Goal: Information Seeking & Learning: Learn about a topic

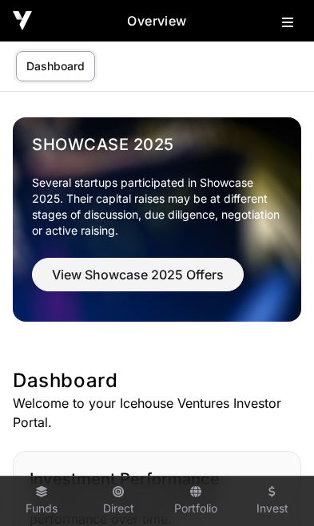
click at [287, 19] on icon at bounding box center [287, 22] width 11 height 13
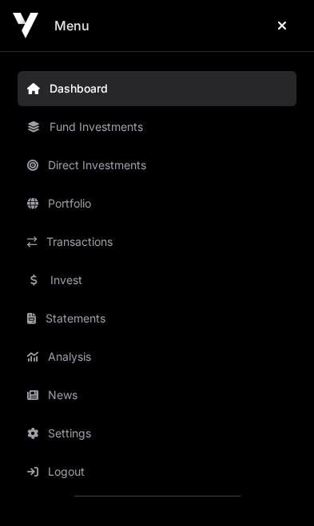
click at [71, 401] on link "News" at bounding box center [157, 395] width 279 height 35
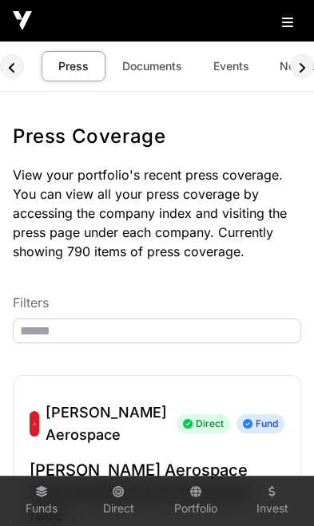
click at [222, 61] on link "Events" at bounding box center [231, 66] width 64 height 30
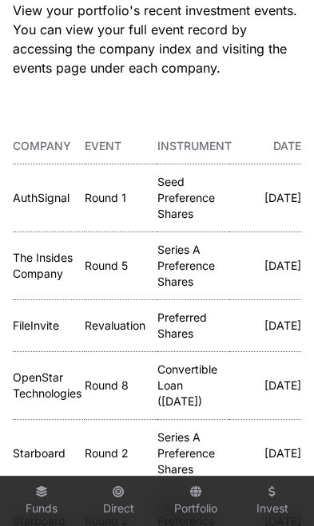
scroll to position [159, 0]
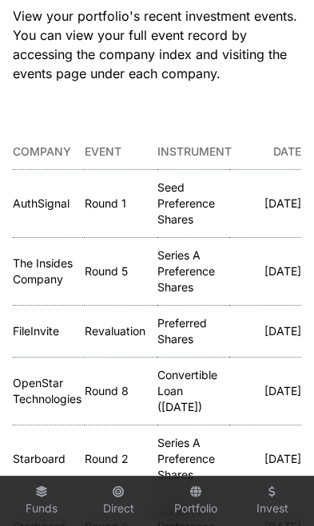
click at [41, 264] on link "The Insides Company" at bounding box center [43, 271] width 60 height 30
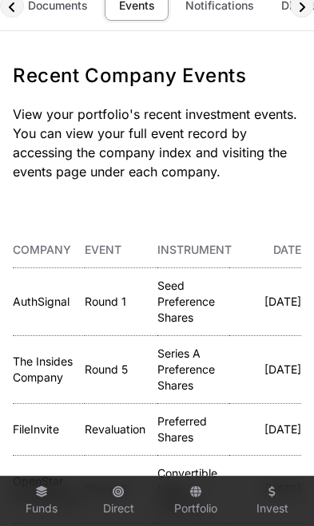
scroll to position [59, 0]
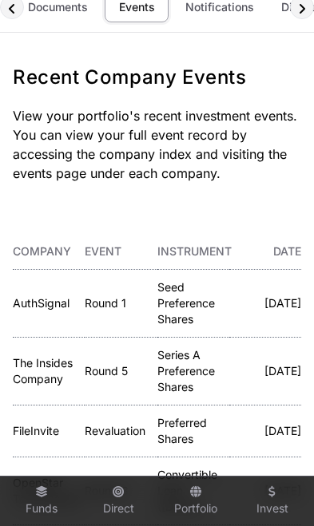
click at [46, 368] on link "The Insides Company" at bounding box center [43, 371] width 60 height 30
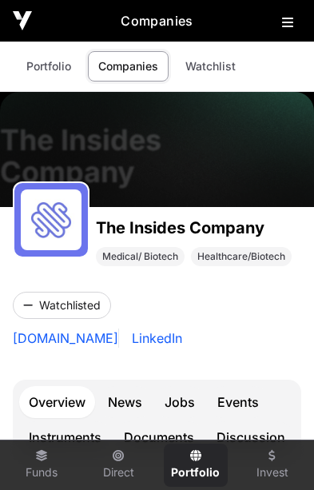
click at [248, 399] on link "Events" at bounding box center [238, 402] width 61 height 32
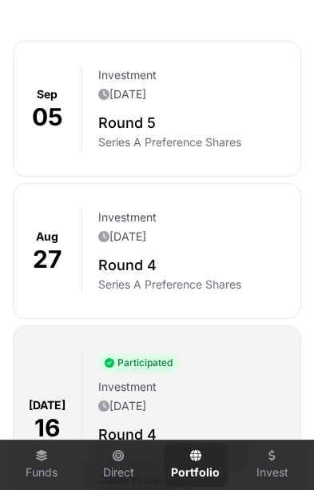
scroll to position [543, 0]
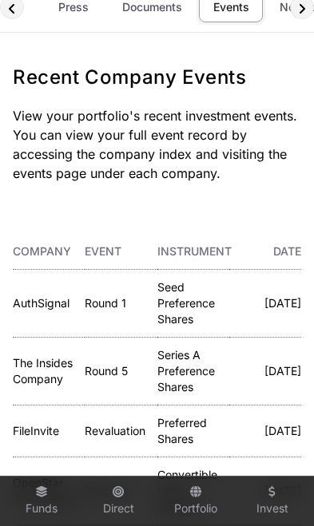
scroll to position [0, 94]
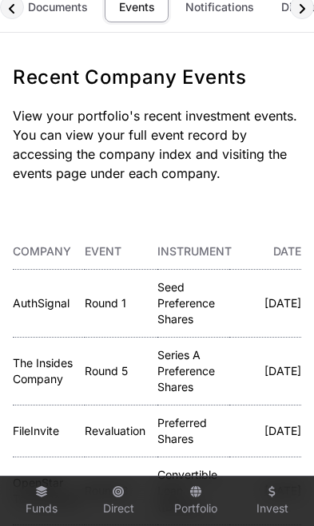
click at [45, 300] on link "AuthSignal" at bounding box center [41, 303] width 57 height 14
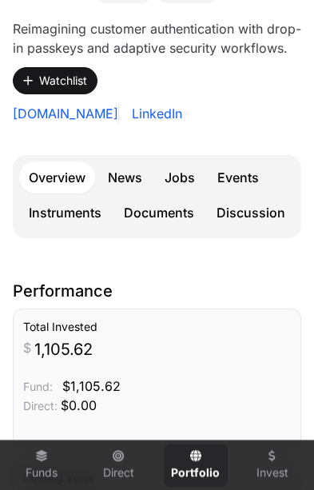
click at [240, 193] on link "Events" at bounding box center [238, 177] width 61 height 32
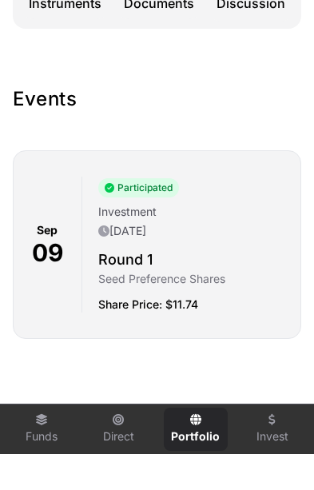
scroll to position [478, 0]
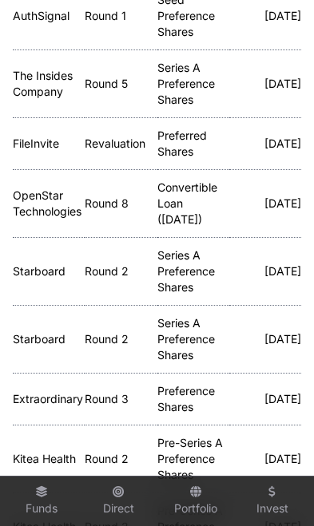
scroll to position [346, 0]
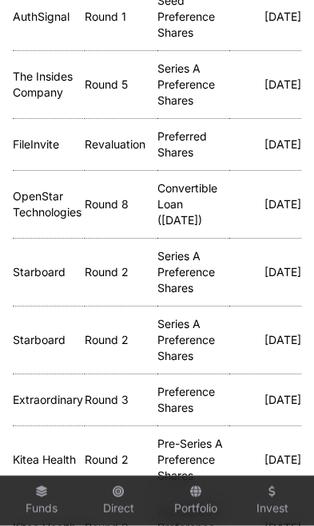
click at [19, 275] on link "Starboard" at bounding box center [39, 272] width 53 height 14
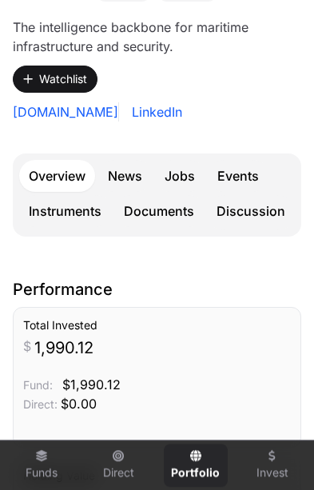
scroll to position [354, 0]
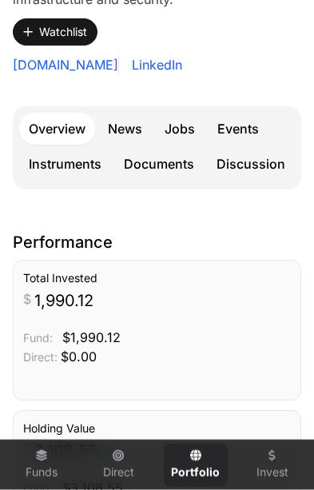
click at [246, 164] on link "Discussion" at bounding box center [251, 165] width 88 height 35
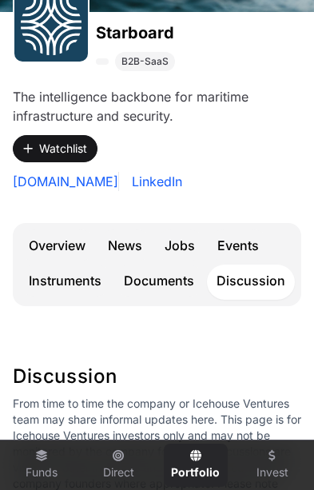
scroll to position [237, 0]
click at [171, 283] on link "Documents" at bounding box center [158, 280] width 89 height 32
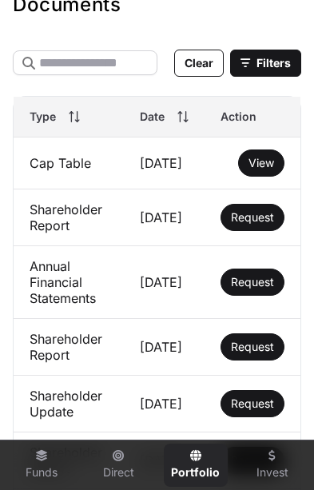
scroll to position [610, 0]
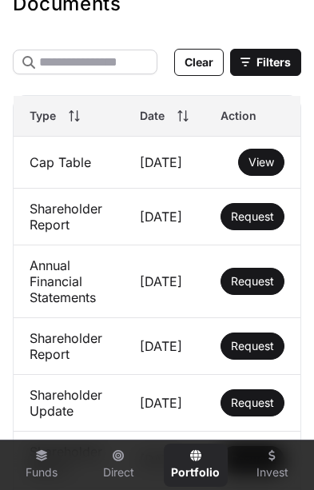
click at [266, 166] on span "View" at bounding box center [261, 162] width 26 height 14
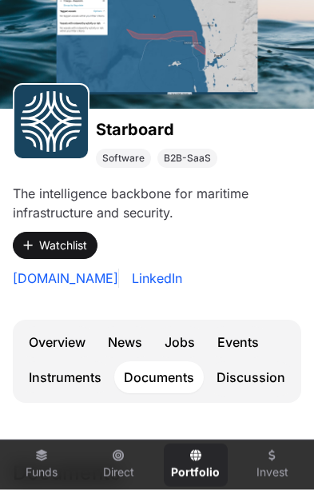
scroll to position [83, 0]
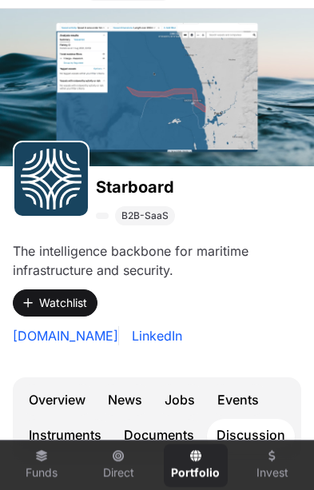
scroll to position [237, 0]
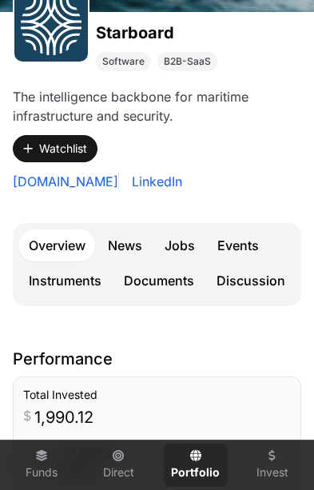
scroll to position [355, 0]
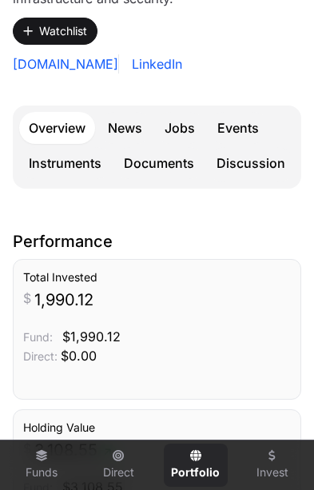
click at [122, 140] on link "News" at bounding box center [125, 128] width 54 height 32
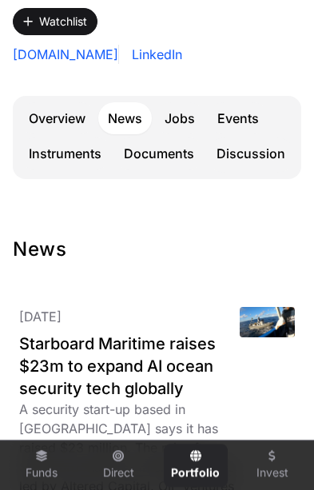
scroll to position [304, 0]
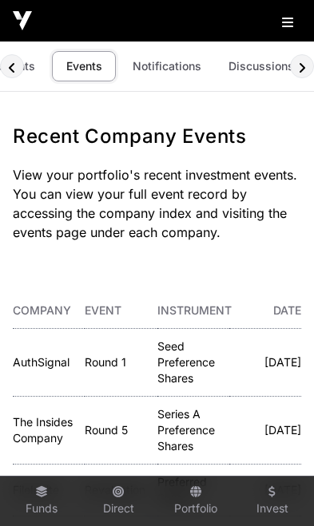
scroll to position [0, 146]
click at [246, 64] on link "Discussions" at bounding box center [262, 66] width 86 height 30
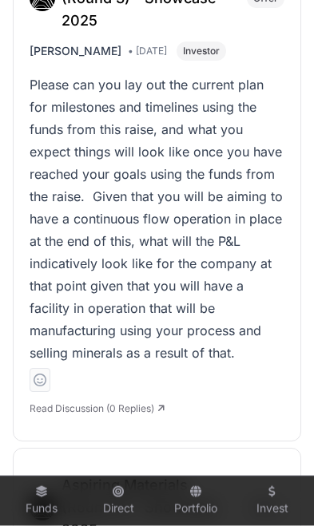
scroll to position [3629, 0]
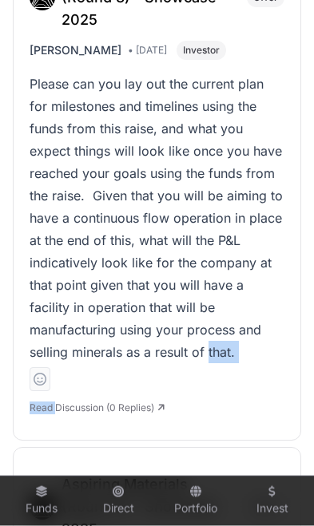
click at [276, 297] on div "Please can you lay out the current plan for milestones and timelines using the …" at bounding box center [157, 244] width 255 height 342
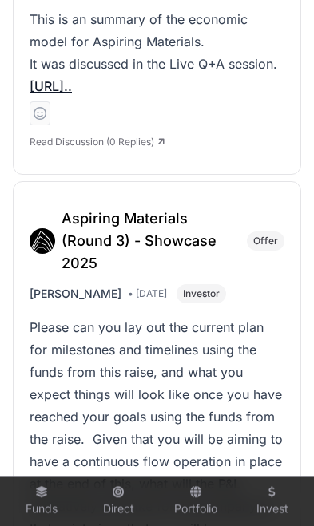
scroll to position [3385, 0]
click at [147, 208] on h3 "Aspiring Materials (Round 3) - Showcase 2025" at bounding box center [150, 241] width 176 height 67
click at [131, 208] on h3 "Aspiring Materials (Round 3) - Showcase 2025" at bounding box center [150, 241] width 176 height 67
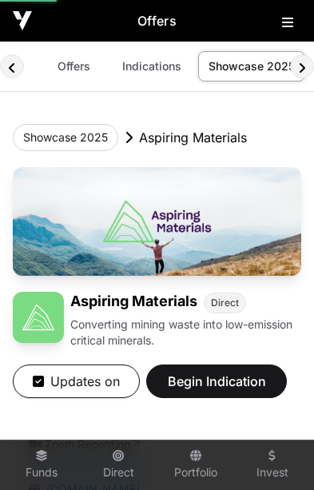
scroll to position [0, 6]
click at [131, 140] on icon at bounding box center [129, 137] width 8 height 13
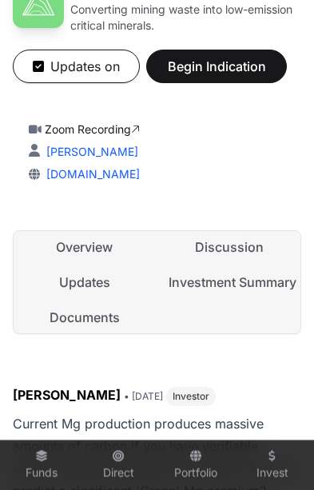
click at [253, 244] on link "Discussion" at bounding box center [230, 247] width 142 height 32
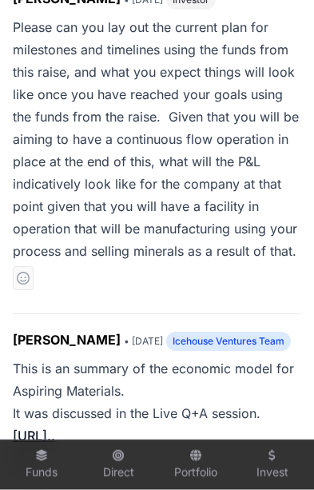
scroll to position [1995, 0]
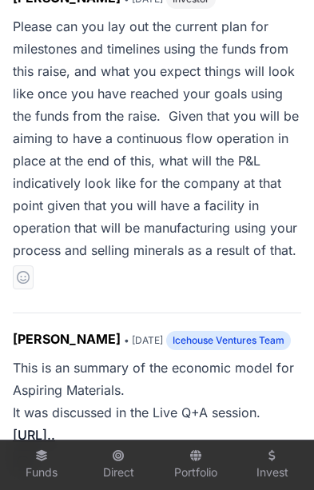
click at [55, 427] on link "[URL].." at bounding box center [34, 435] width 42 height 16
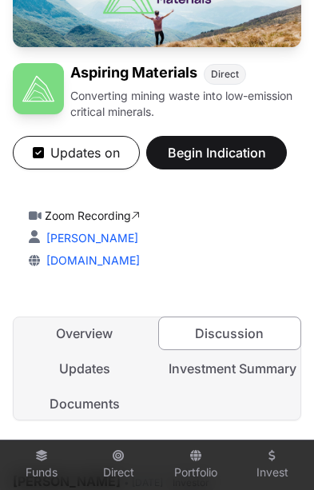
scroll to position [255, 0]
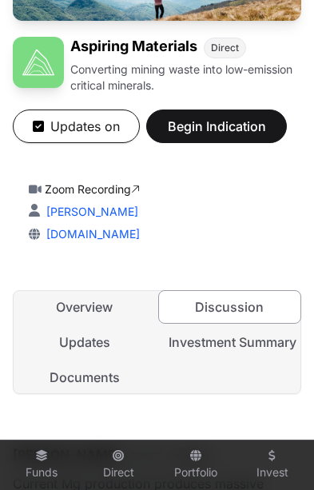
click at [253, 347] on link "Investment Summary" at bounding box center [230, 342] width 142 height 32
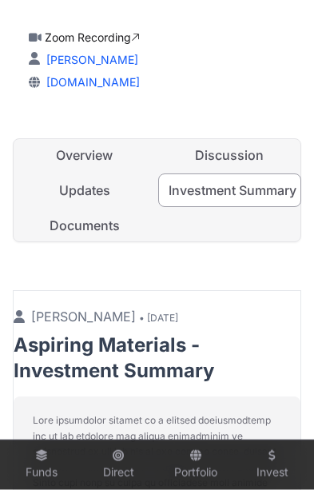
scroll to position [407, 0]
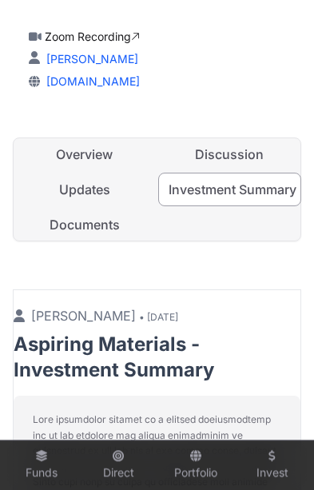
click at [98, 160] on link "Overview" at bounding box center [85, 154] width 142 height 32
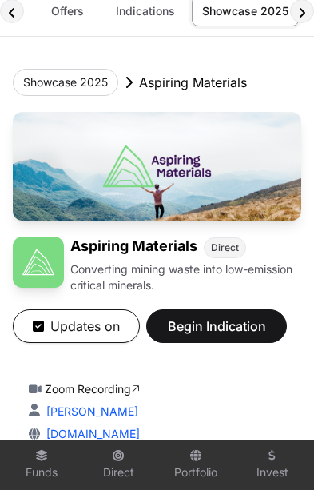
scroll to position [59, 0]
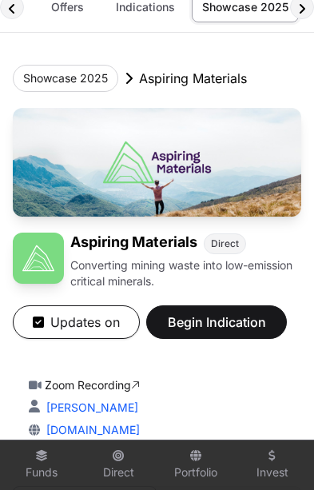
click at [157, 233] on h1 "Aspiring Materials" at bounding box center [133, 243] width 127 height 22
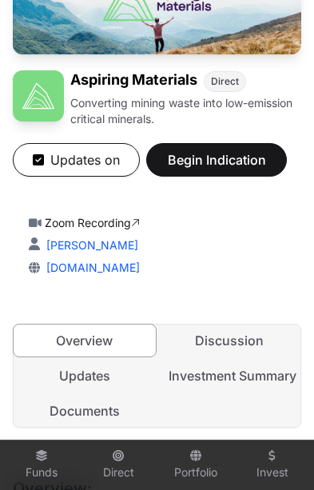
scroll to position [222, 0]
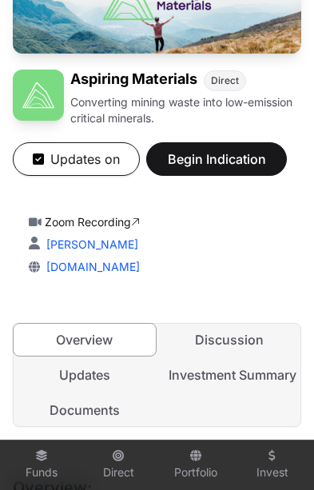
click at [248, 380] on link "Investment Summary" at bounding box center [230, 375] width 142 height 32
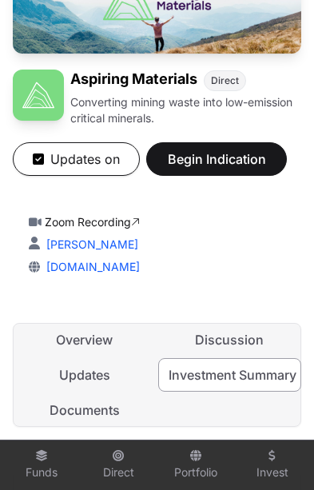
scroll to position [0, 6]
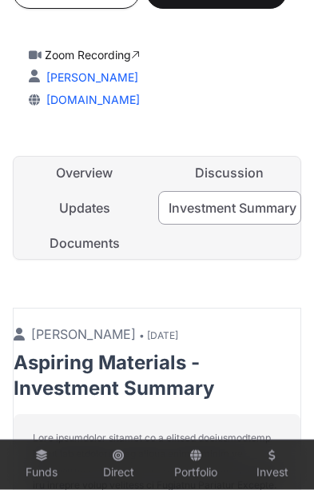
click at [95, 244] on link "Documents" at bounding box center [85, 243] width 142 height 32
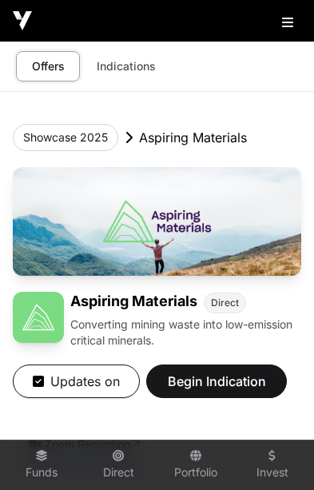
click at [101, 137] on button "Showcase 2025" at bounding box center [65, 137] width 105 height 27
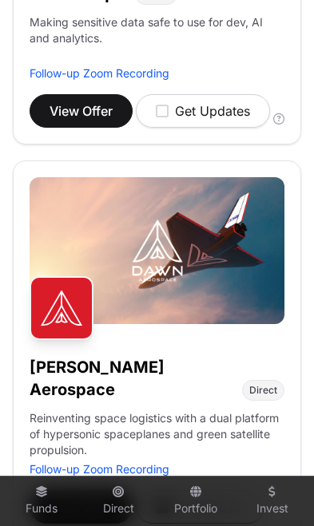
scroll to position [1207, 0]
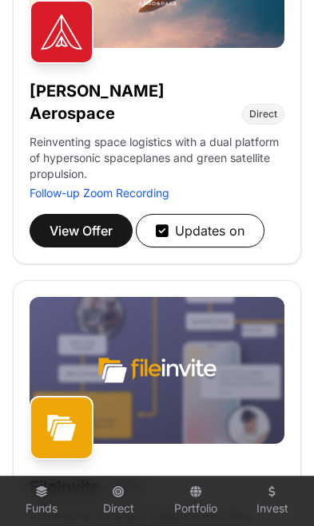
click at [157, 98] on h1 "[PERSON_NAME] Aerospace" at bounding box center [133, 102] width 206 height 45
click at [129, 101] on h1 "[PERSON_NAME] Aerospace" at bounding box center [133, 102] width 206 height 45
click at [101, 221] on span "View Offer" at bounding box center [81, 230] width 63 height 19
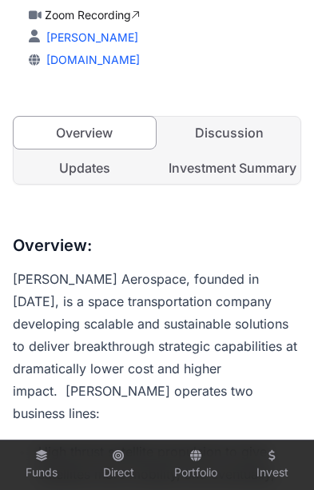
scroll to position [473, 0]
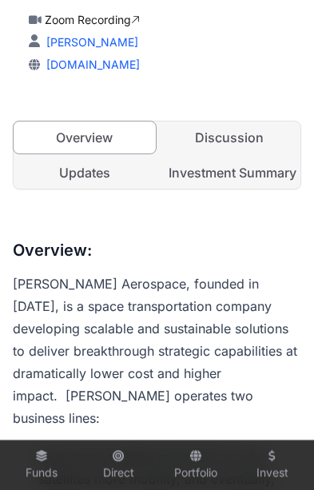
click at [246, 157] on link "Investment Summary" at bounding box center [230, 173] width 142 height 32
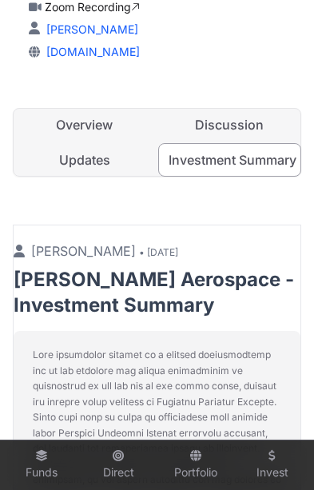
scroll to position [485, 0]
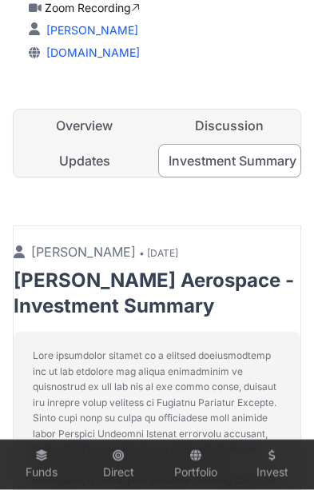
click at [105, 145] on link "Updates" at bounding box center [85, 161] width 142 height 32
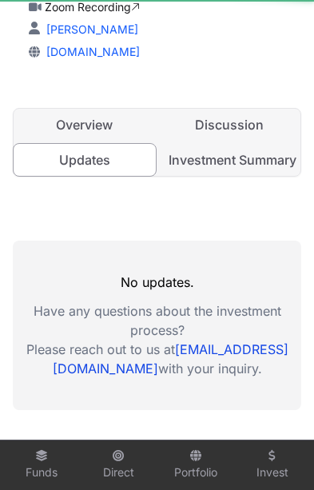
scroll to position [0, 6]
click at [222, 109] on link "Discussion" at bounding box center [230, 125] width 142 height 32
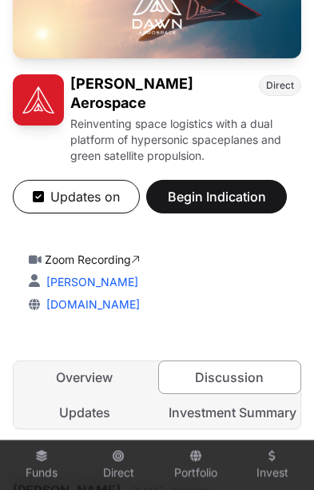
scroll to position [236, 0]
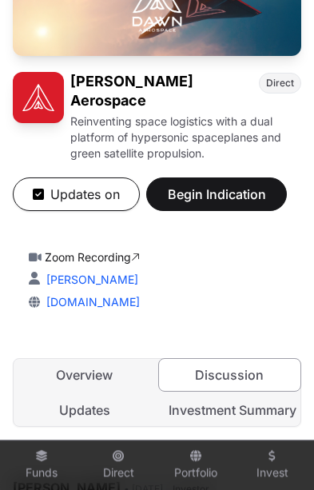
click at [197, 486] on link "Portfolio" at bounding box center [196, 464] width 64 height 43
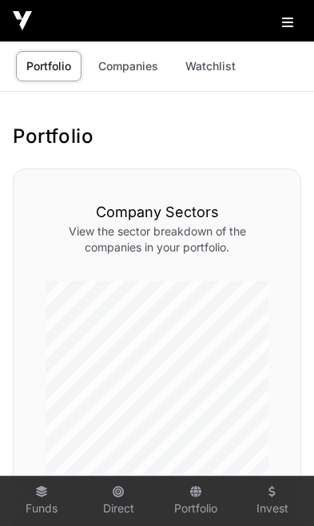
click at [134, 66] on link "Companies" at bounding box center [128, 66] width 81 height 30
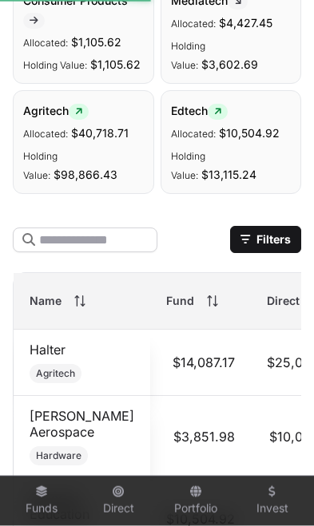
scroll to position [1122, 0]
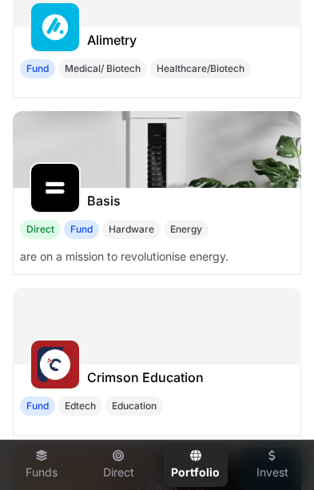
scroll to position [677, 0]
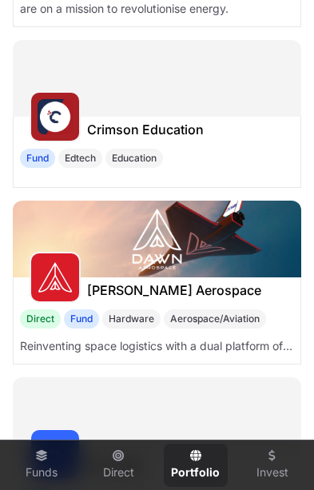
click at [153, 292] on h1 "[PERSON_NAME] Aerospace" at bounding box center [174, 289] width 174 height 19
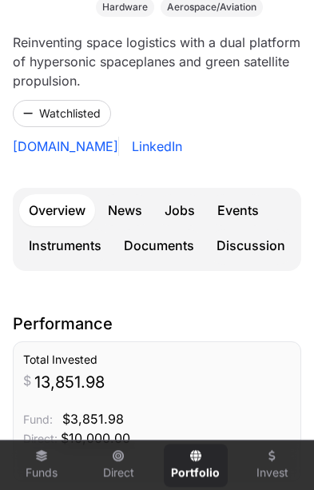
scroll to position [314, 0]
click at [159, 229] on link "Documents" at bounding box center [158, 245] width 89 height 32
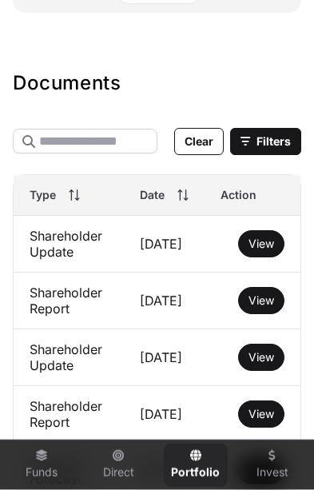
scroll to position [304, 0]
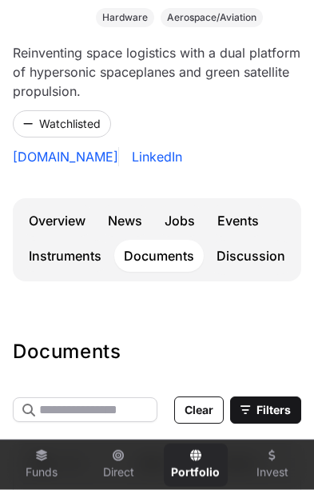
click at [238, 205] on link "Events" at bounding box center [238, 221] width 61 height 32
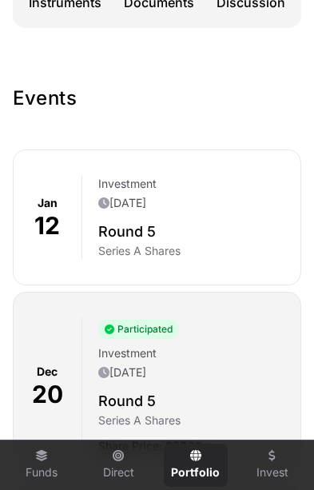
scroll to position [586, 0]
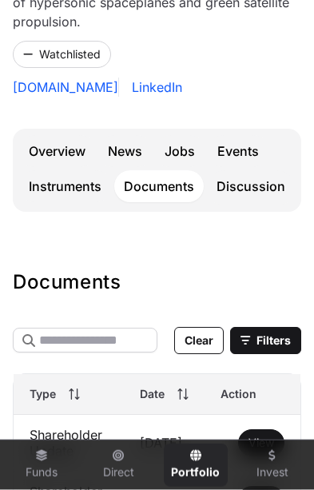
scroll to position [374, 0]
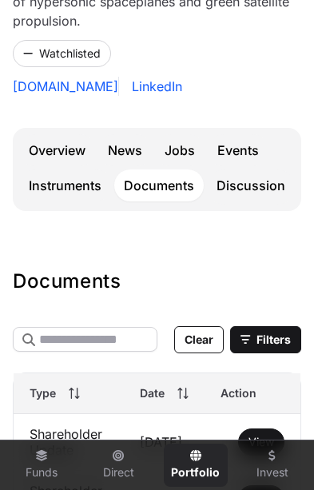
click at [69, 134] on link "Overview" at bounding box center [57, 150] width 76 height 32
